Goal: Task Accomplishment & Management: Manage account settings

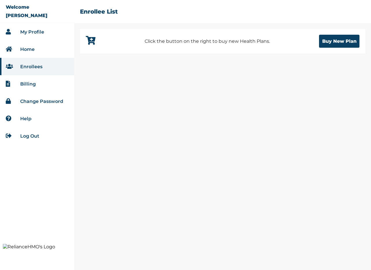
click at [165, 92] on div "Click the button on the right to buy new Health Plans. Buy New Plan" at bounding box center [222, 149] width 297 height 241
click at [142, 165] on div "Click the button on the right to buy new Health Plans. Buy New Plan" at bounding box center [222, 149] width 297 height 241
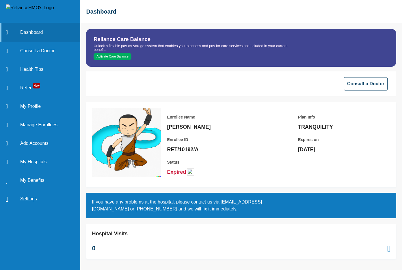
click at [25, 191] on link "Settings" at bounding box center [40, 198] width 80 height 18
drag, startPoint x: 94, startPoint y: 38, endPoint x: 166, endPoint y: 65, distance: 77.1
click at [166, 65] on div "Reliance Care Balance Unlock a flexible pay-as-you-go system that enables you t…" at bounding box center [241, 48] width 310 height 38
